Goal: Transaction & Acquisition: Purchase product/service

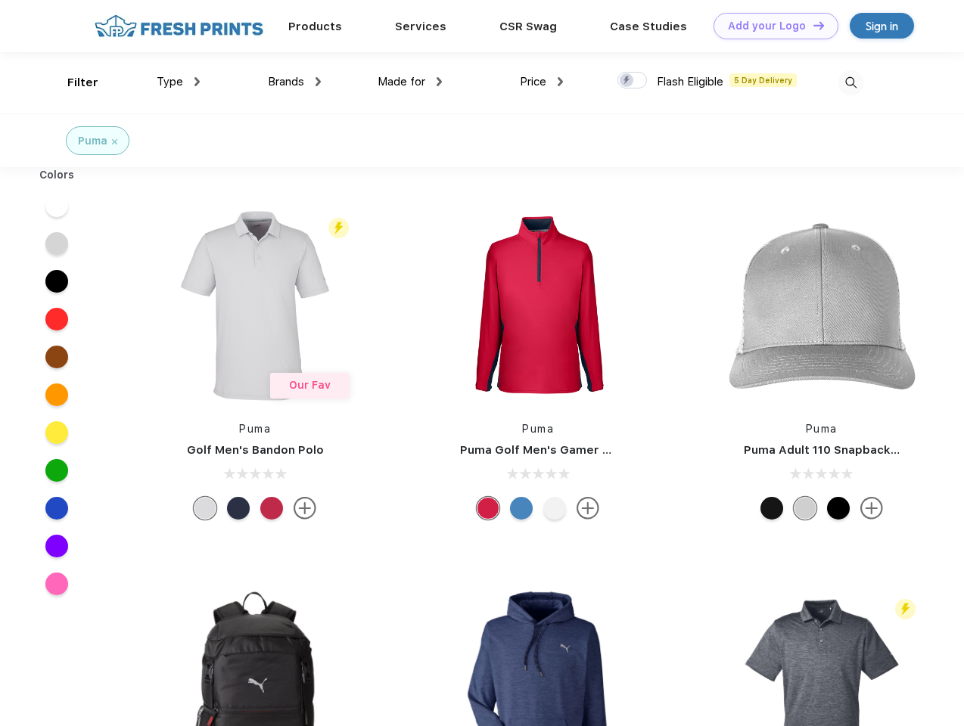
click at [770, 26] on link "Add your Logo Design Tool" at bounding box center [775, 26] width 125 height 26
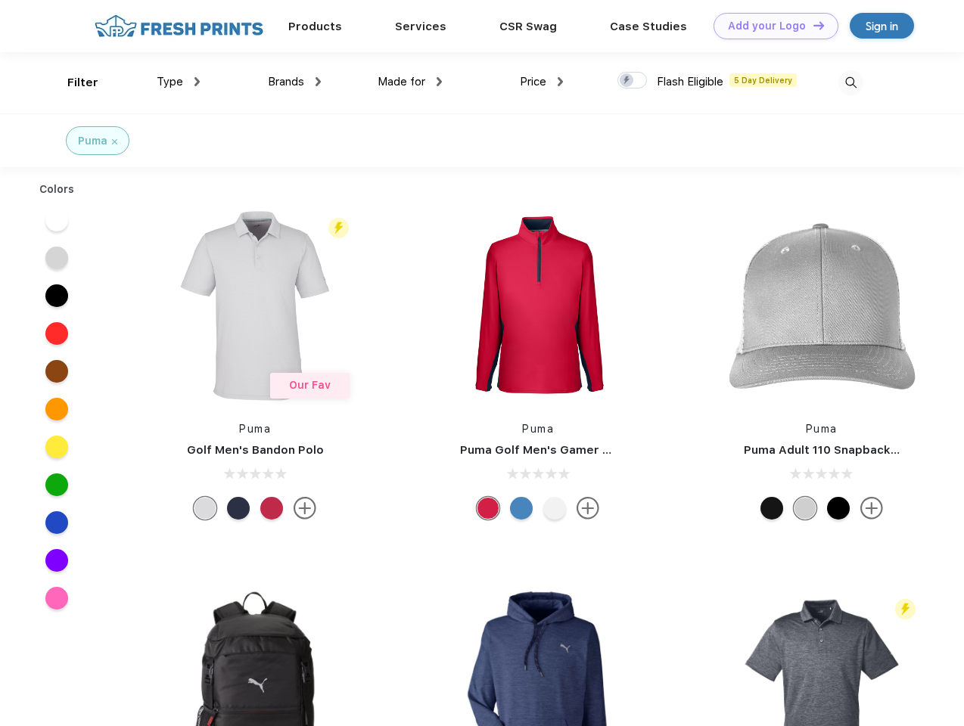
click at [0, 0] on div "Design Tool" at bounding box center [0, 0] width 0 height 0
click at [812, 25] on link "Add your Logo Design Tool" at bounding box center [775, 26] width 125 height 26
click at [73, 82] on div "Filter" at bounding box center [82, 82] width 31 height 17
click at [179, 82] on span "Type" at bounding box center [170, 82] width 26 height 14
click at [294, 82] on span "Brands" at bounding box center [286, 82] width 36 height 14
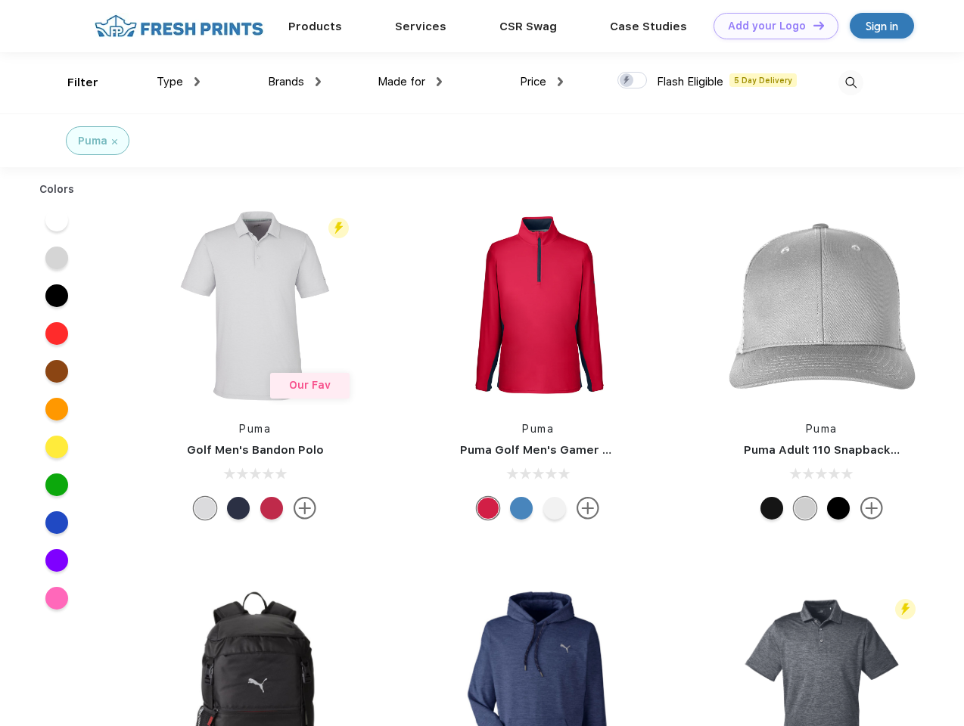
click at [410, 82] on span "Made for" at bounding box center [401, 82] width 48 height 14
click at [542, 82] on span "Price" at bounding box center [533, 82] width 26 height 14
click at [632, 81] on div at bounding box center [632, 80] width 30 height 17
click at [627, 81] on input "checkbox" at bounding box center [622, 76] width 10 height 10
click at [850, 82] on img at bounding box center [850, 82] width 25 height 25
